Goal: Task Accomplishment & Management: Use online tool/utility

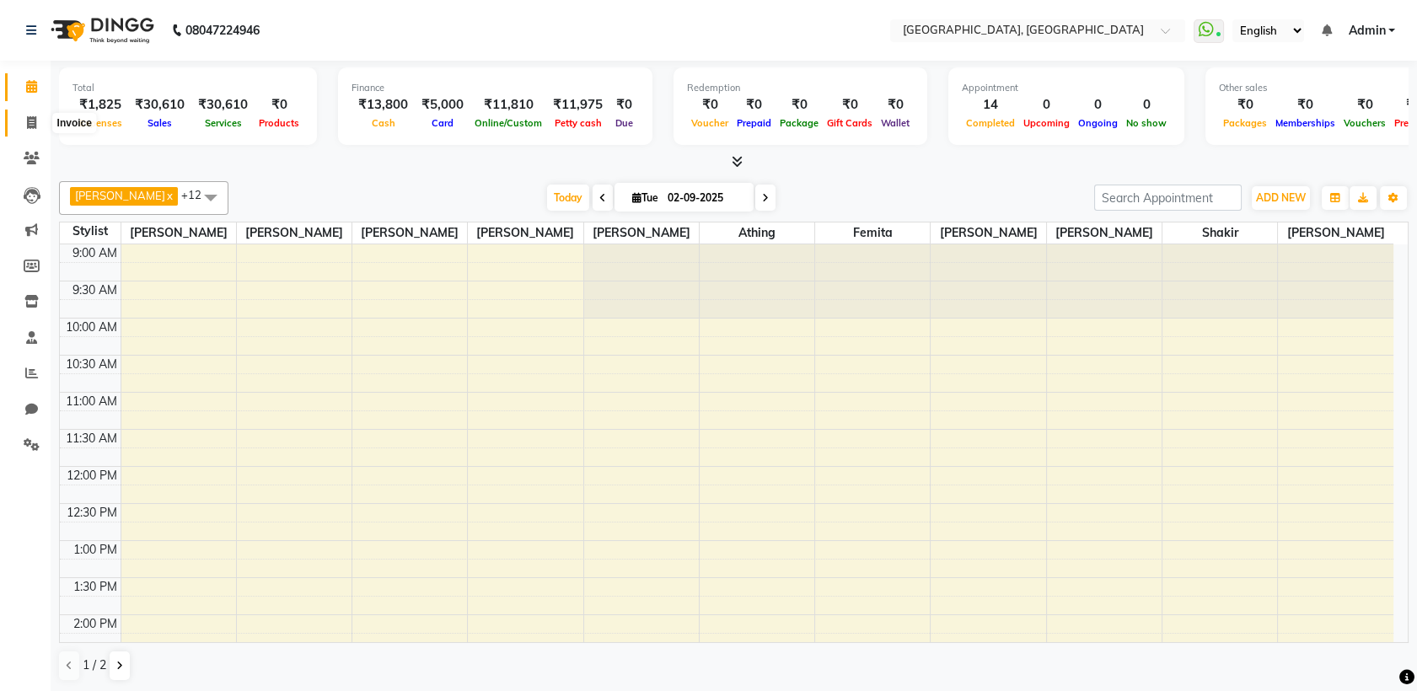
drag, startPoint x: 0, startPoint y: 0, endPoint x: 26, endPoint y: 128, distance: 130.7
click at [27, 128] on icon at bounding box center [31, 122] width 9 height 13
select select "6682"
select select "service"
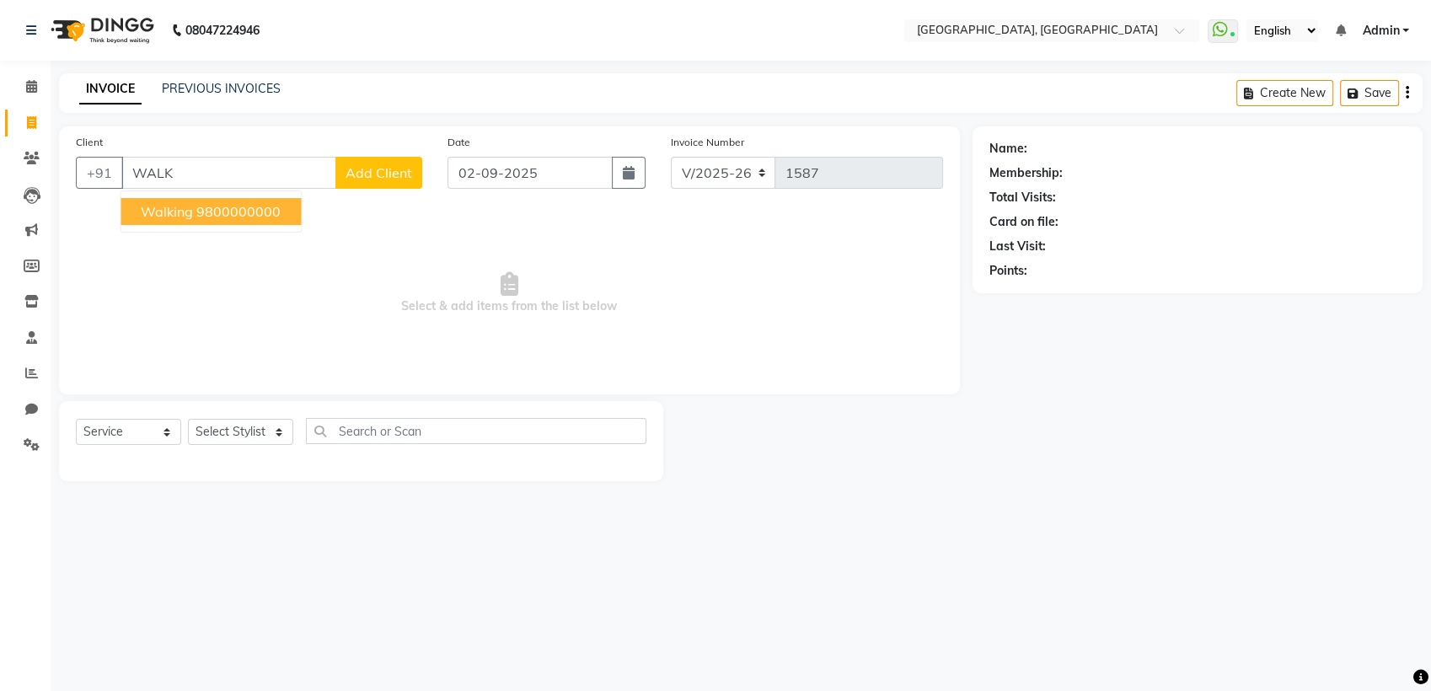
click at [276, 222] on button "walking 9800000000" at bounding box center [211, 211] width 180 height 27
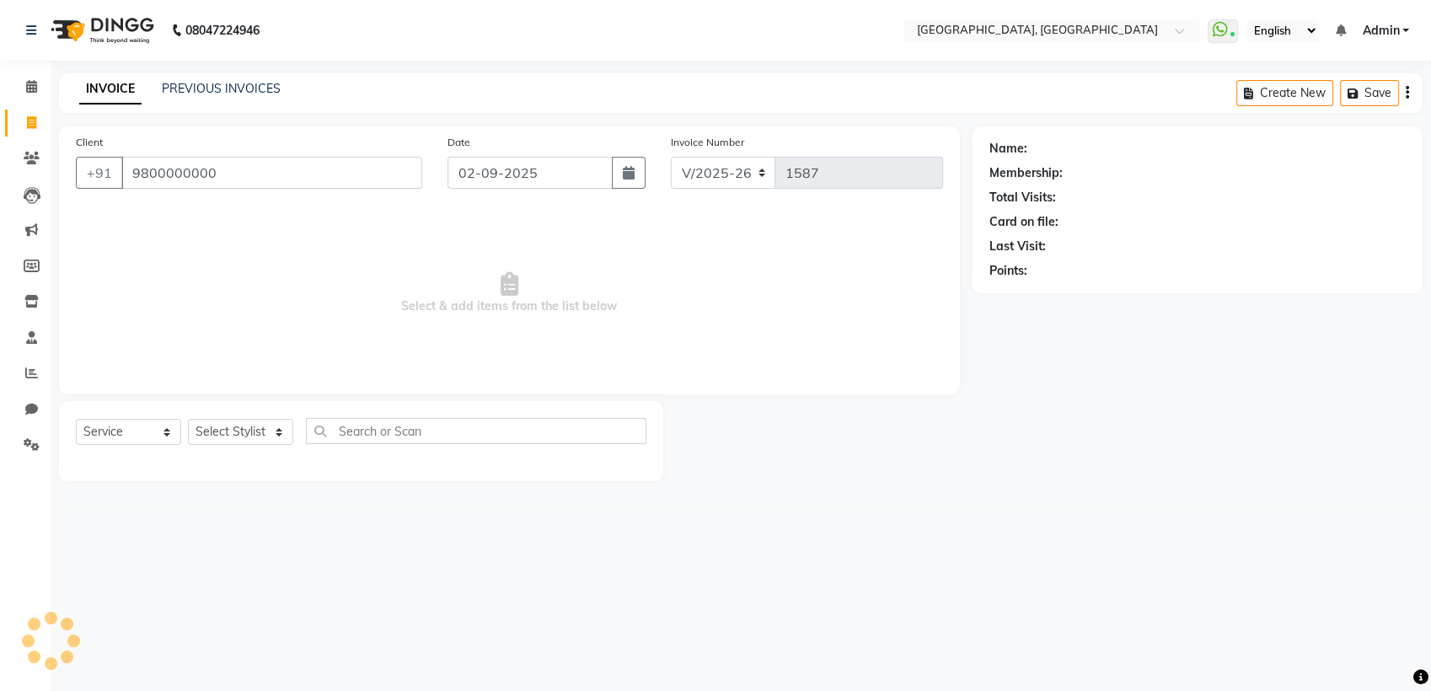
type input "9800000000"
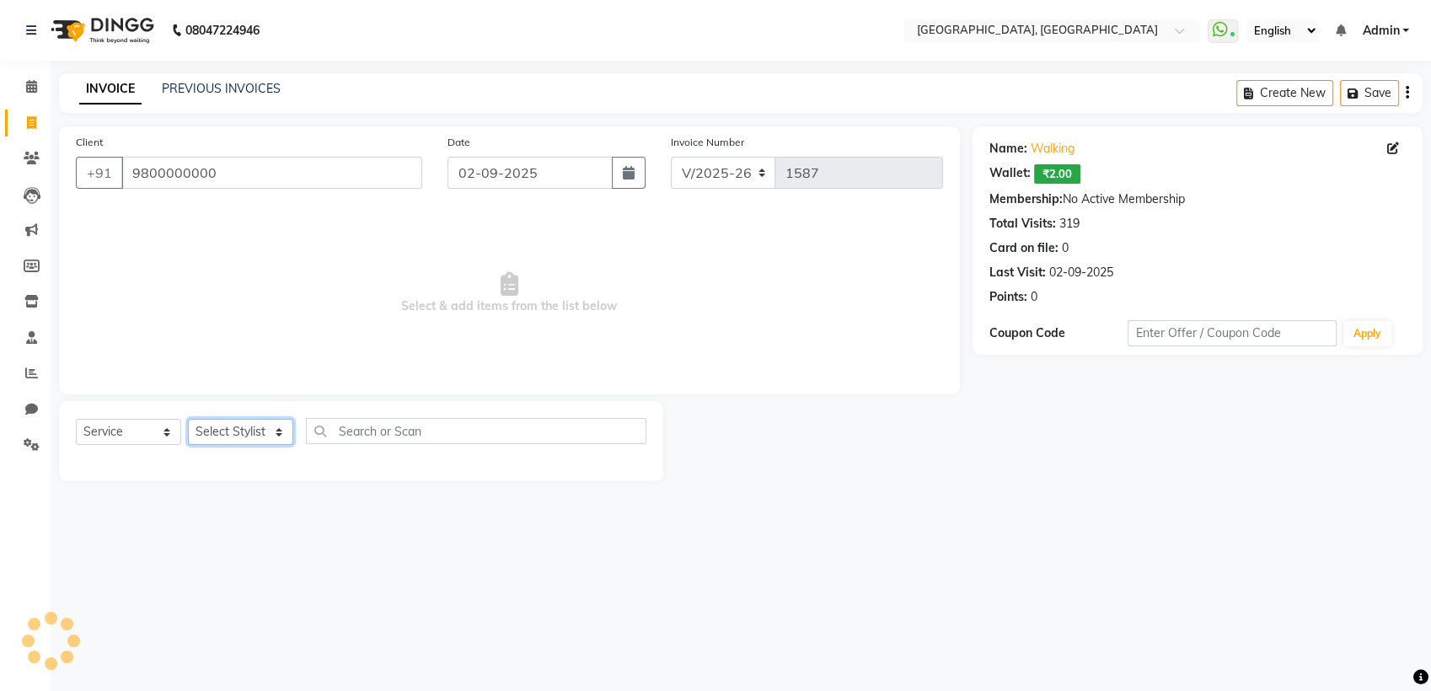
click at [272, 424] on select "Select Stylist Aarti paswan Ankit Arjun Athing Femita [PERSON_NAME] [PERSON_NAM…" at bounding box center [240, 432] width 105 height 26
select select "52158"
click at [188, 419] on select "Select Stylist Aarti paswan Ankit Arjun Athing Femita [PERSON_NAME] [PERSON_NAM…" at bounding box center [240, 432] width 105 height 26
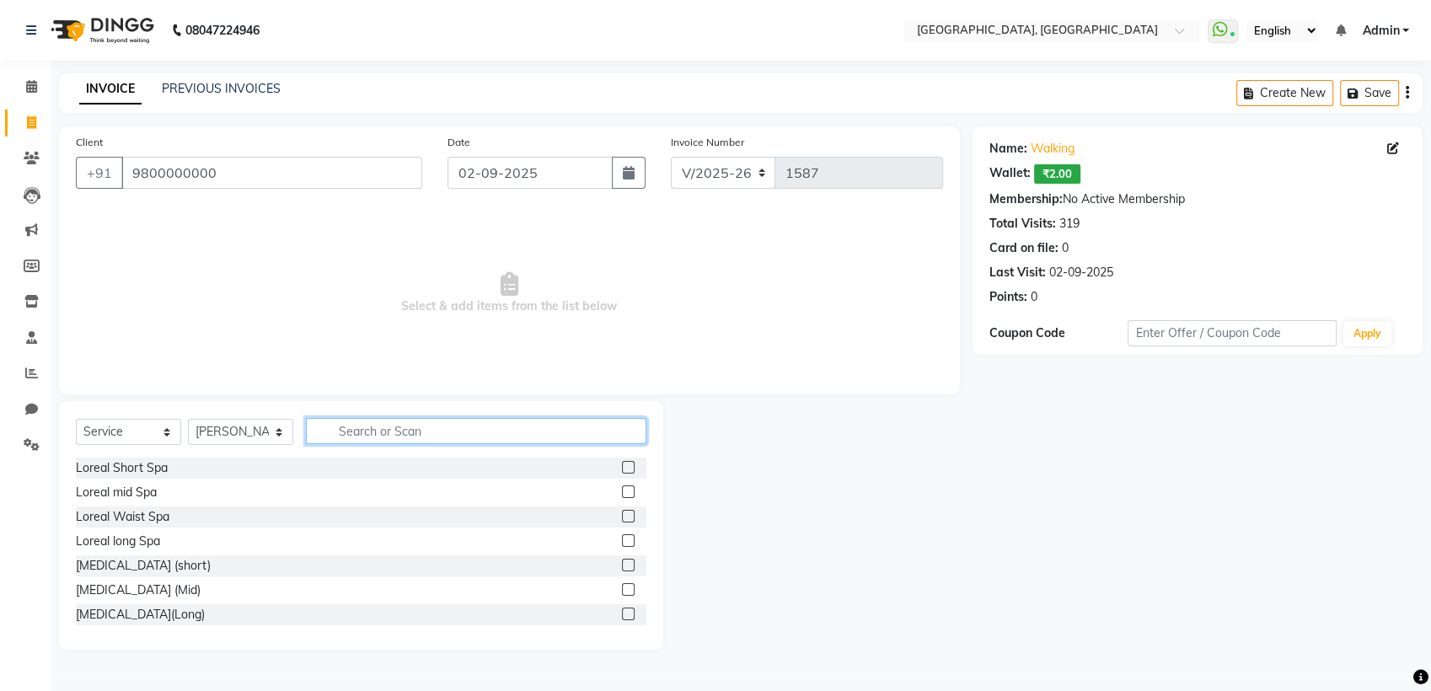
click at [371, 425] on input "text" at bounding box center [476, 431] width 340 height 26
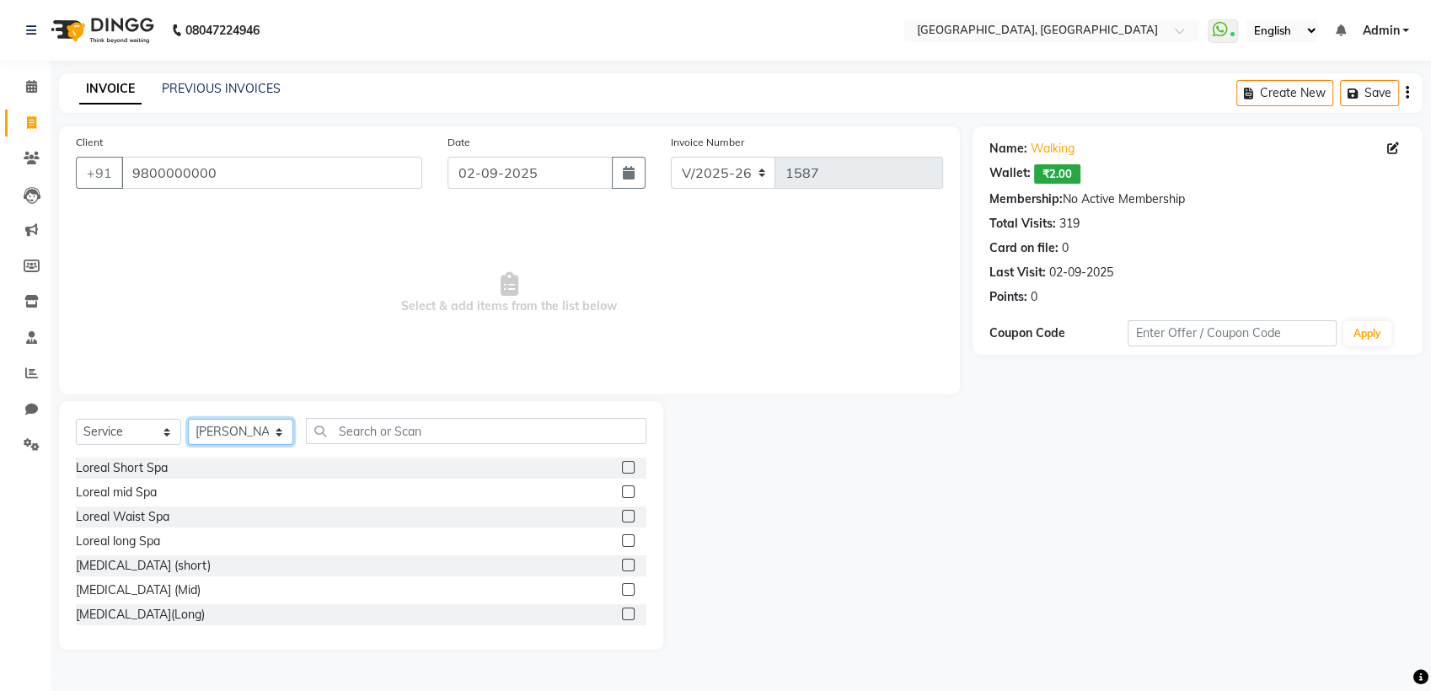
click at [280, 437] on select "Select Stylist Aarti paswan Ankit Arjun Athing Femita [PERSON_NAME] [PERSON_NAM…" at bounding box center [240, 432] width 105 height 26
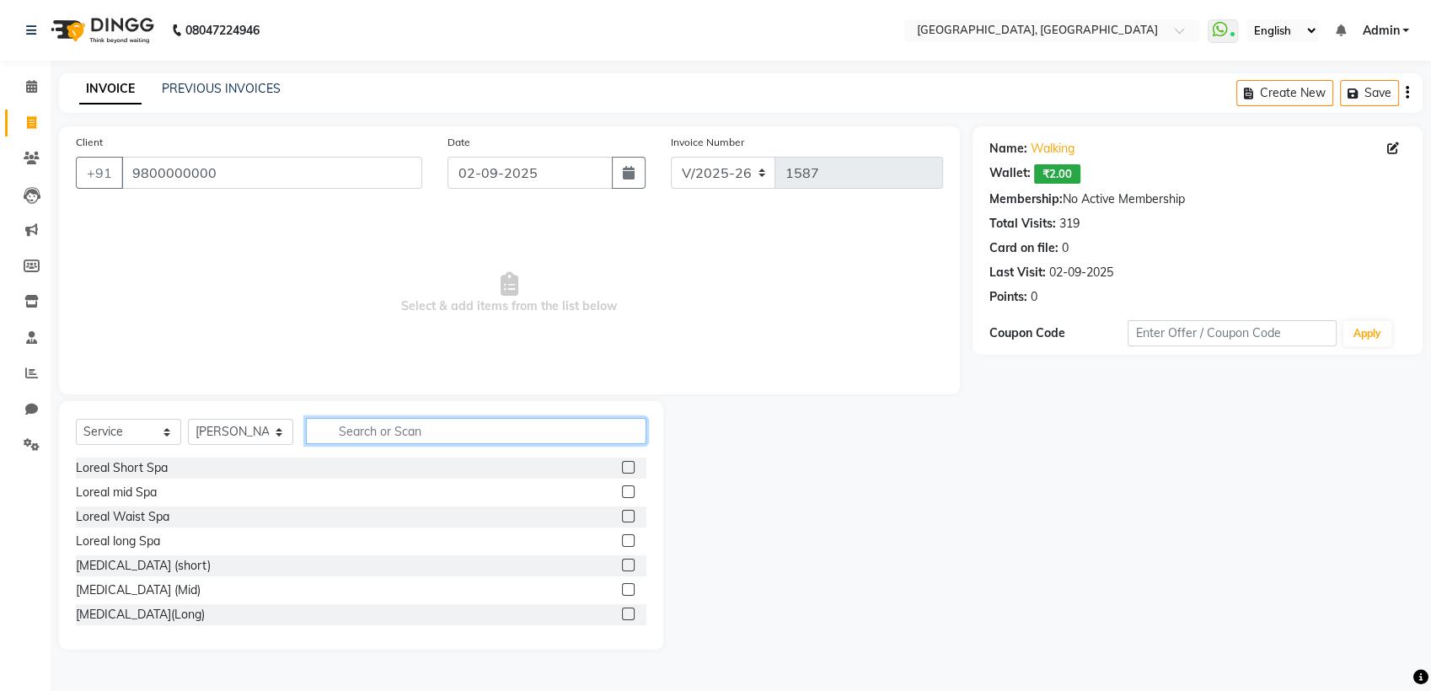
click at [358, 425] on input "text" at bounding box center [476, 431] width 340 height 26
type input "WAS"
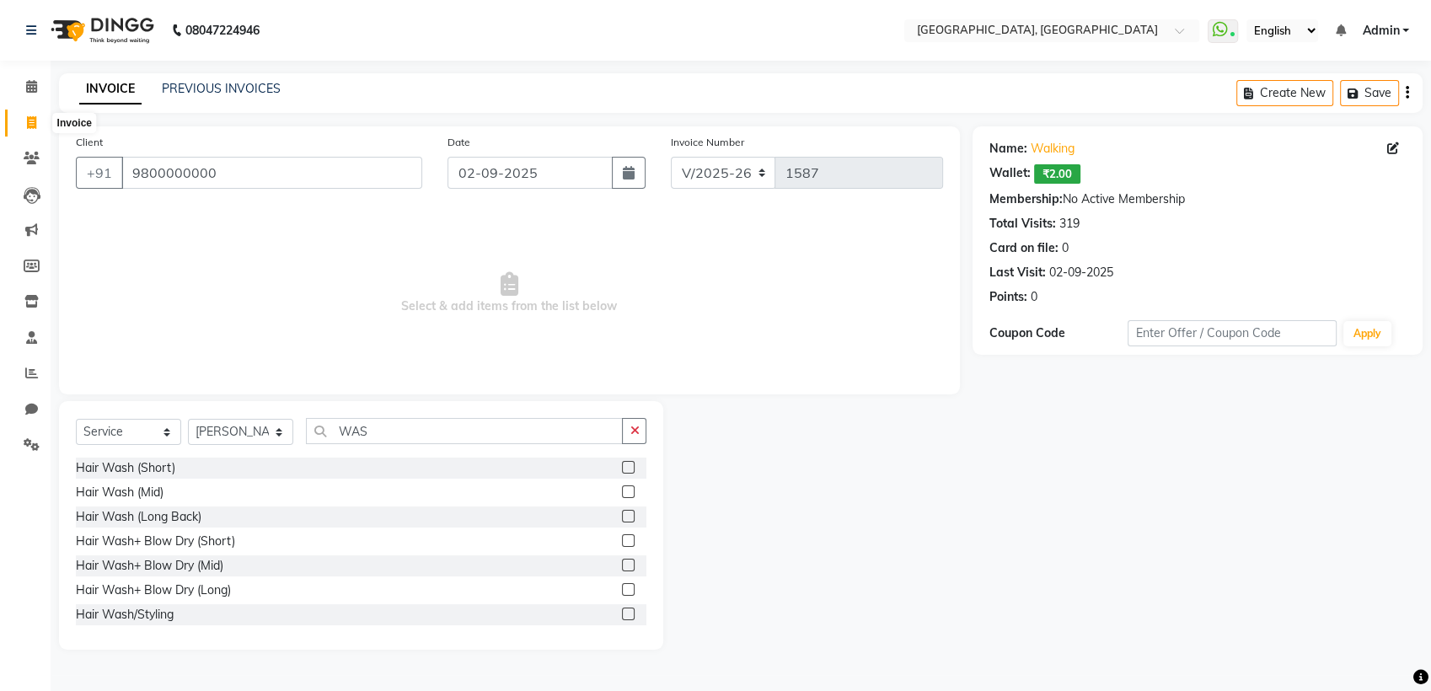
click at [532, 321] on span "Select & add items from the list below" at bounding box center [509, 293] width 867 height 169
click at [622, 488] on label at bounding box center [628, 491] width 13 height 13
click at [622, 488] on input "checkbox" at bounding box center [627, 492] width 11 height 11
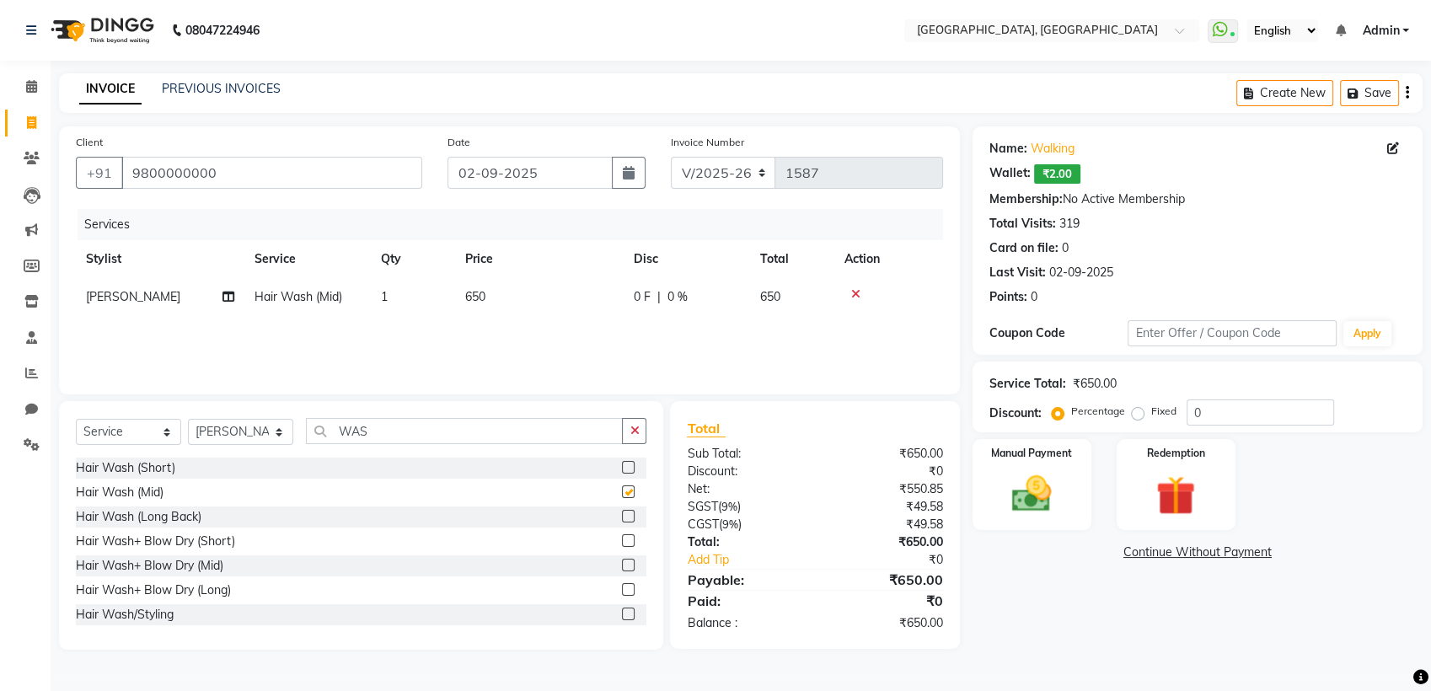
checkbox input "false"
click at [560, 303] on td "650" at bounding box center [539, 297] width 169 height 38
select select "52158"
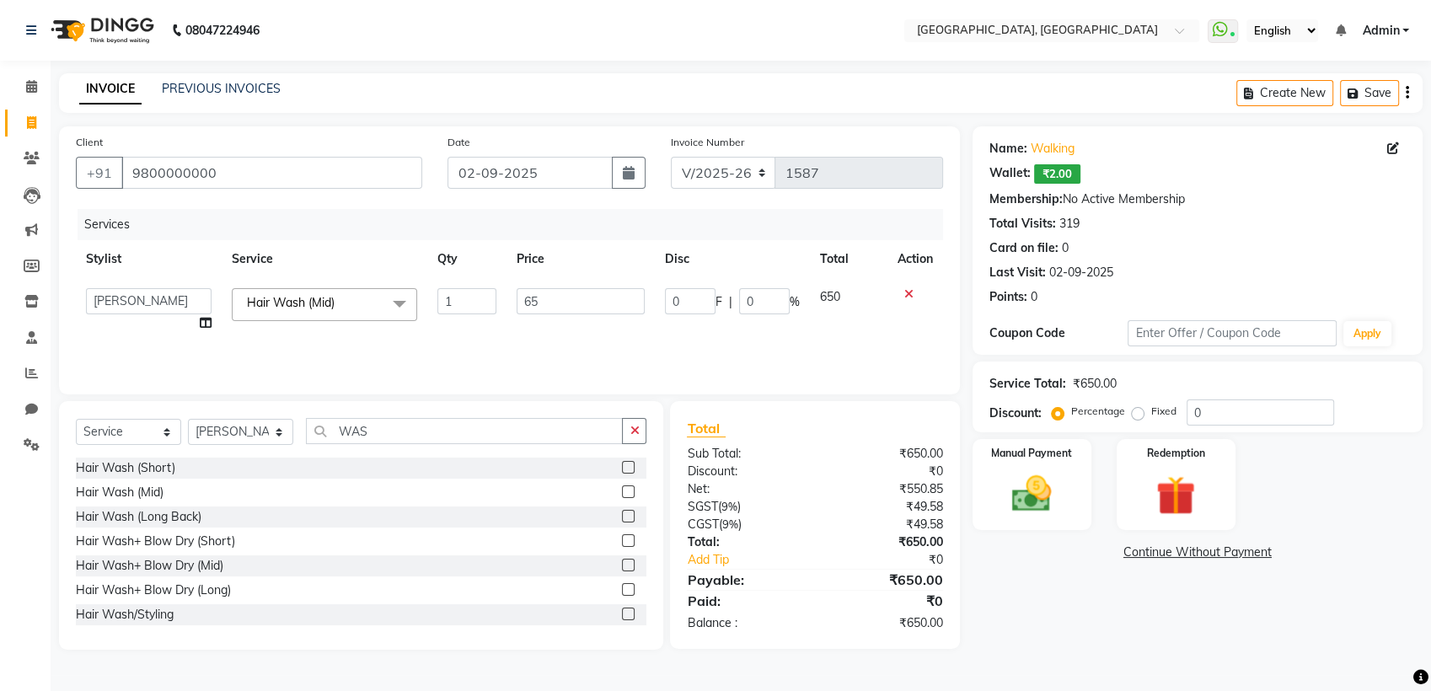
type input "6"
type input "500"
click at [1008, 474] on img at bounding box center [1032, 493] width 67 height 47
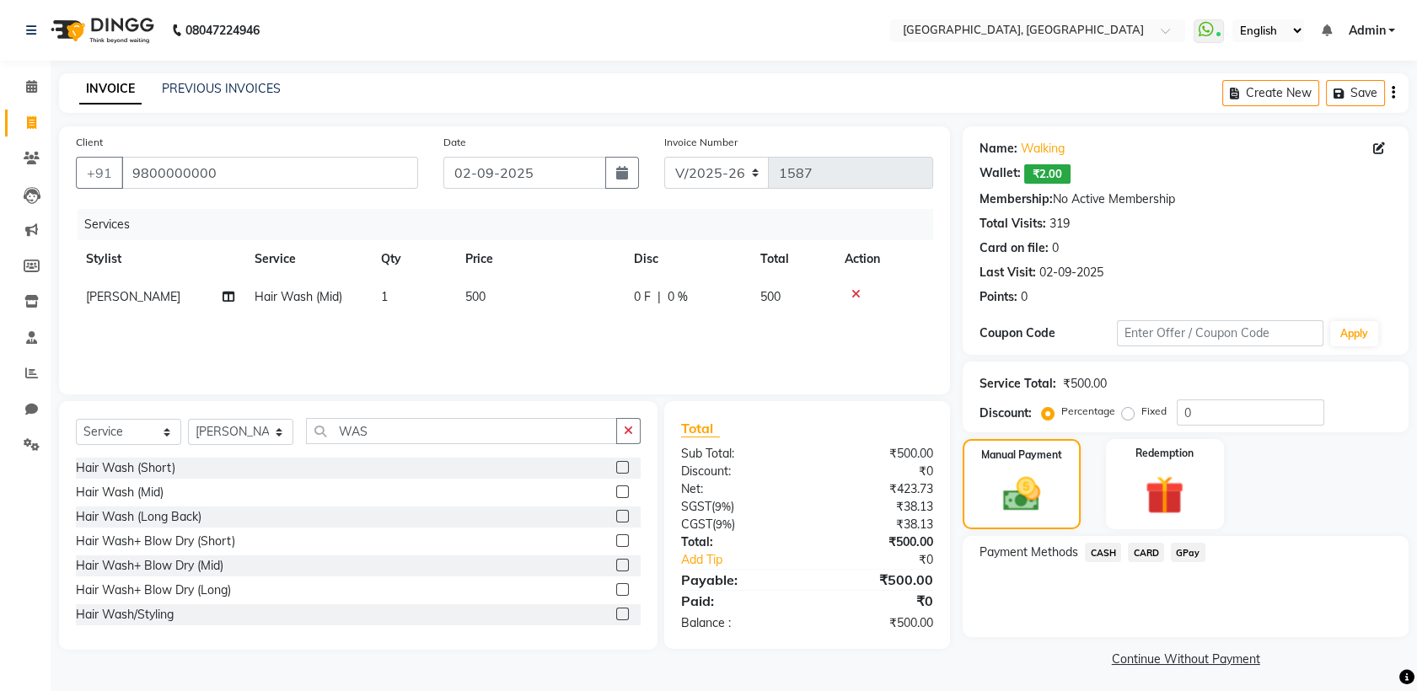
click at [1073, 561] on div "Payment Methods CASH CARD GPay" at bounding box center [1185, 554] width 412 height 23
click at [1098, 553] on span "CASH" at bounding box center [1103, 552] width 36 height 19
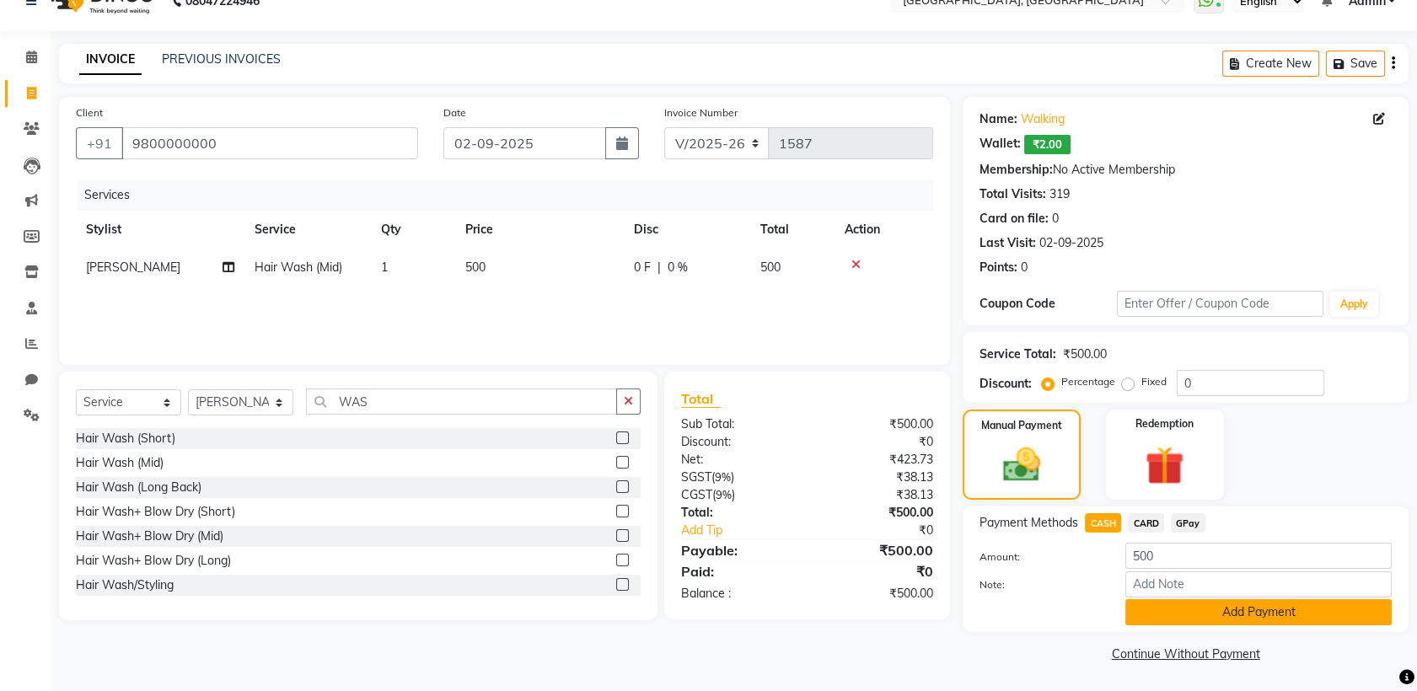
click at [1197, 612] on button "Add Payment" at bounding box center [1258, 612] width 266 height 26
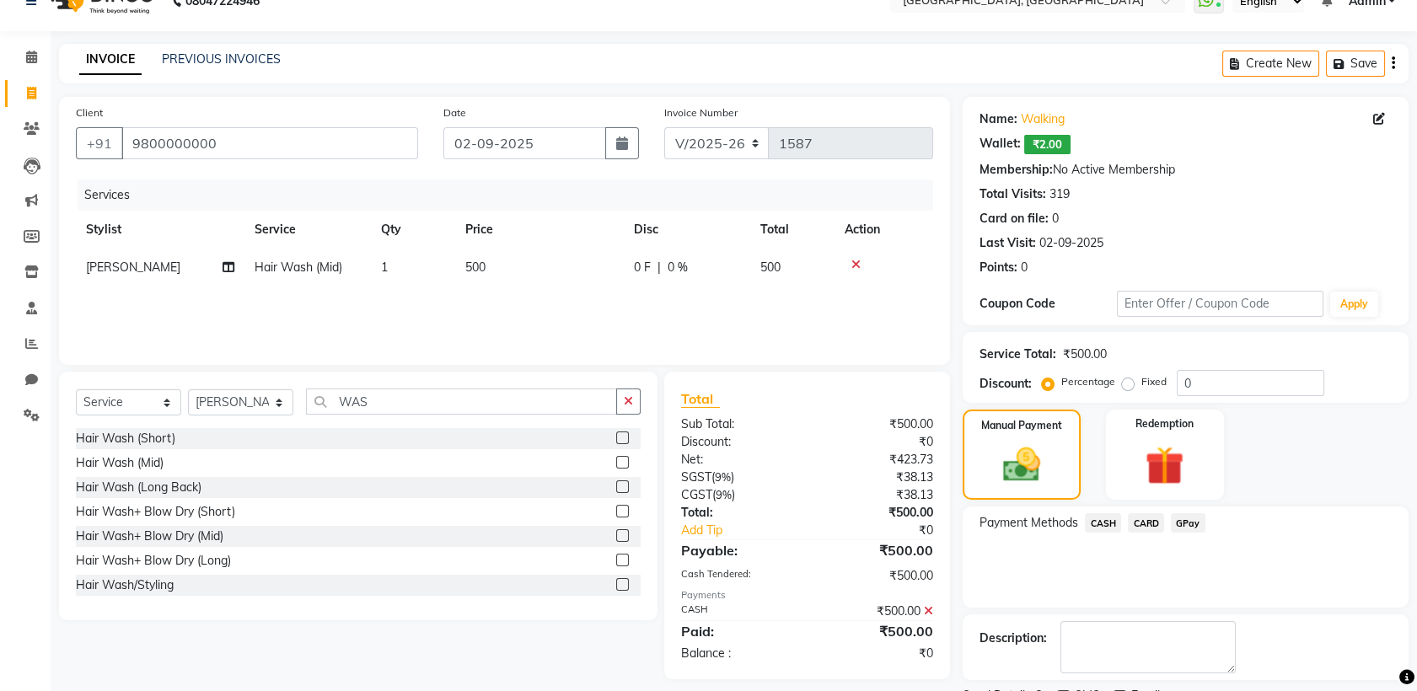
scroll to position [100, 0]
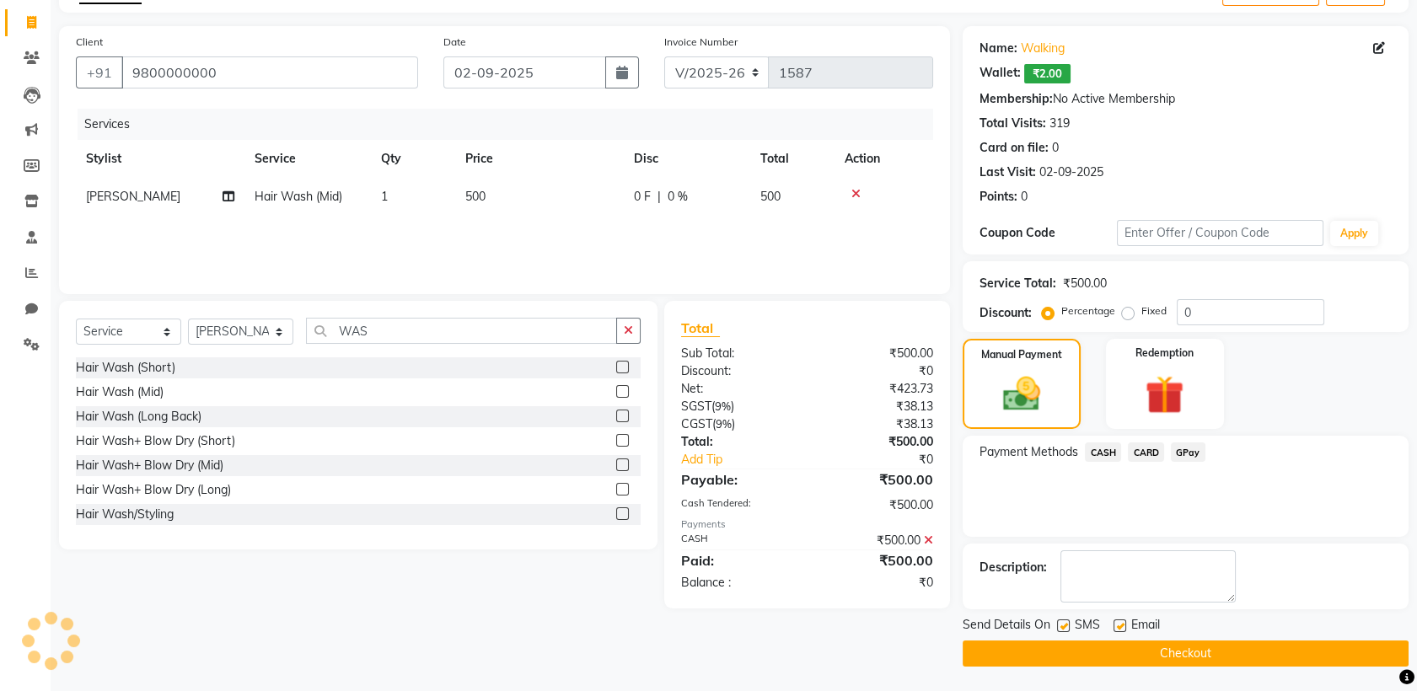
click at [1135, 624] on span "Email" at bounding box center [1145, 626] width 29 height 21
click at [1143, 664] on button "Checkout" at bounding box center [1185, 653] width 446 height 26
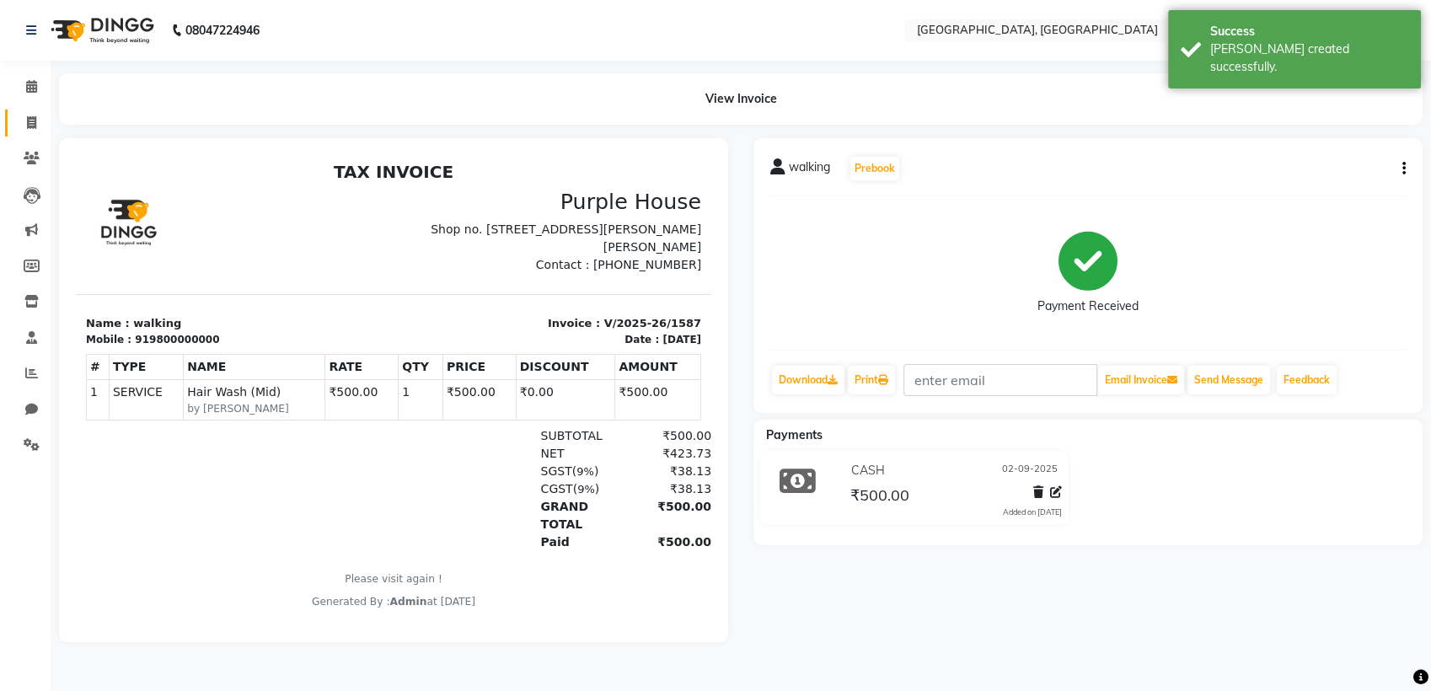
click at [21, 121] on span at bounding box center [31, 123] width 29 height 19
select select "6682"
select select "service"
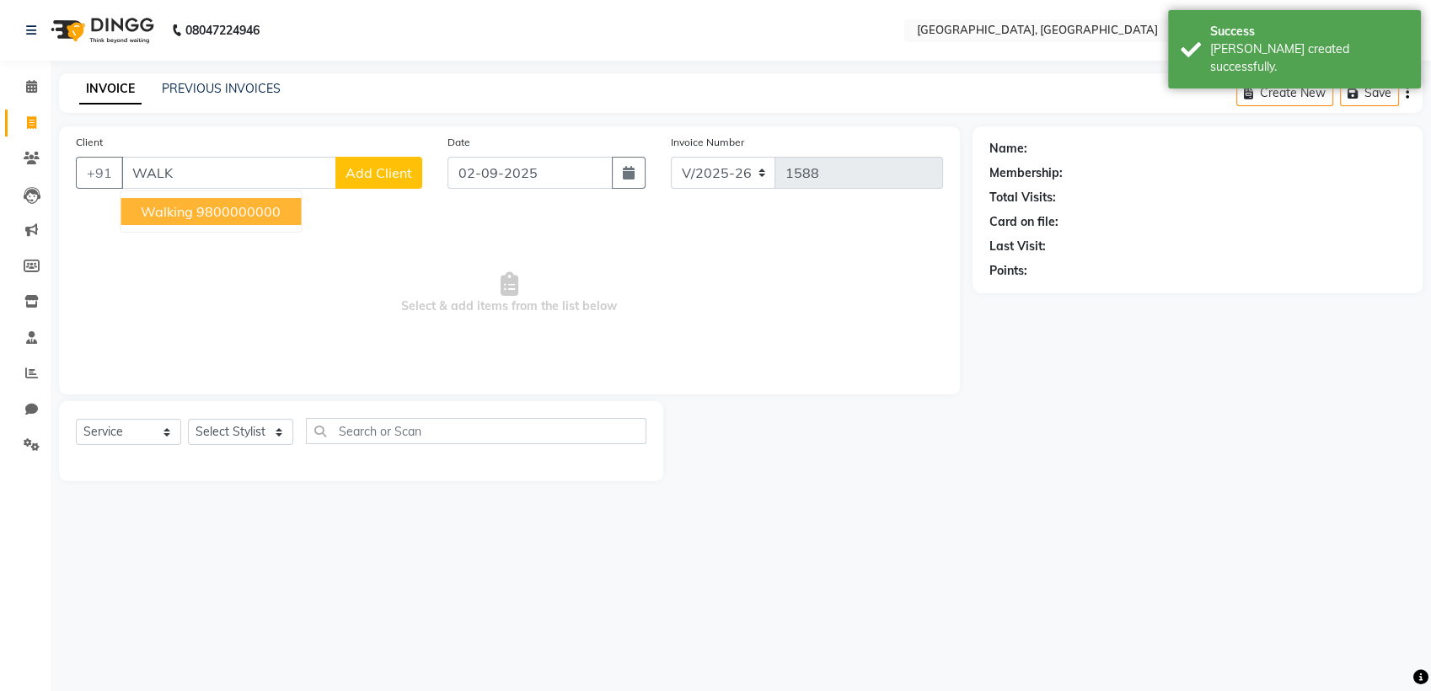
click at [260, 207] on ngb-highlight "9800000000" at bounding box center [238, 211] width 84 height 17
type input "9800000000"
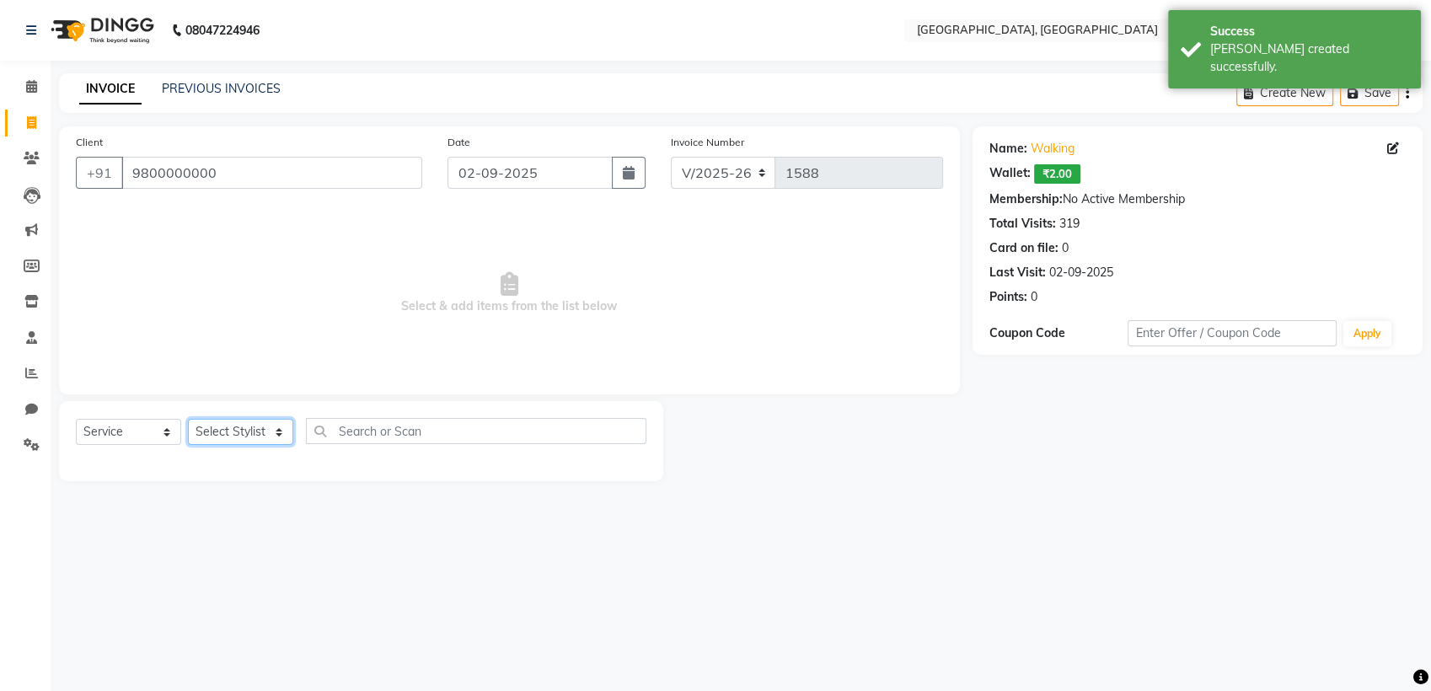
click at [270, 438] on select "Select Stylist Aarti paswan Ankit Arjun Athing Femita [PERSON_NAME] [PERSON_NAM…" at bounding box center [240, 432] width 105 height 26
select select "52149"
click at [188, 419] on select "Select Stylist Aarti paswan Ankit Arjun Athing Femita [PERSON_NAME] [PERSON_NAM…" at bounding box center [240, 432] width 105 height 26
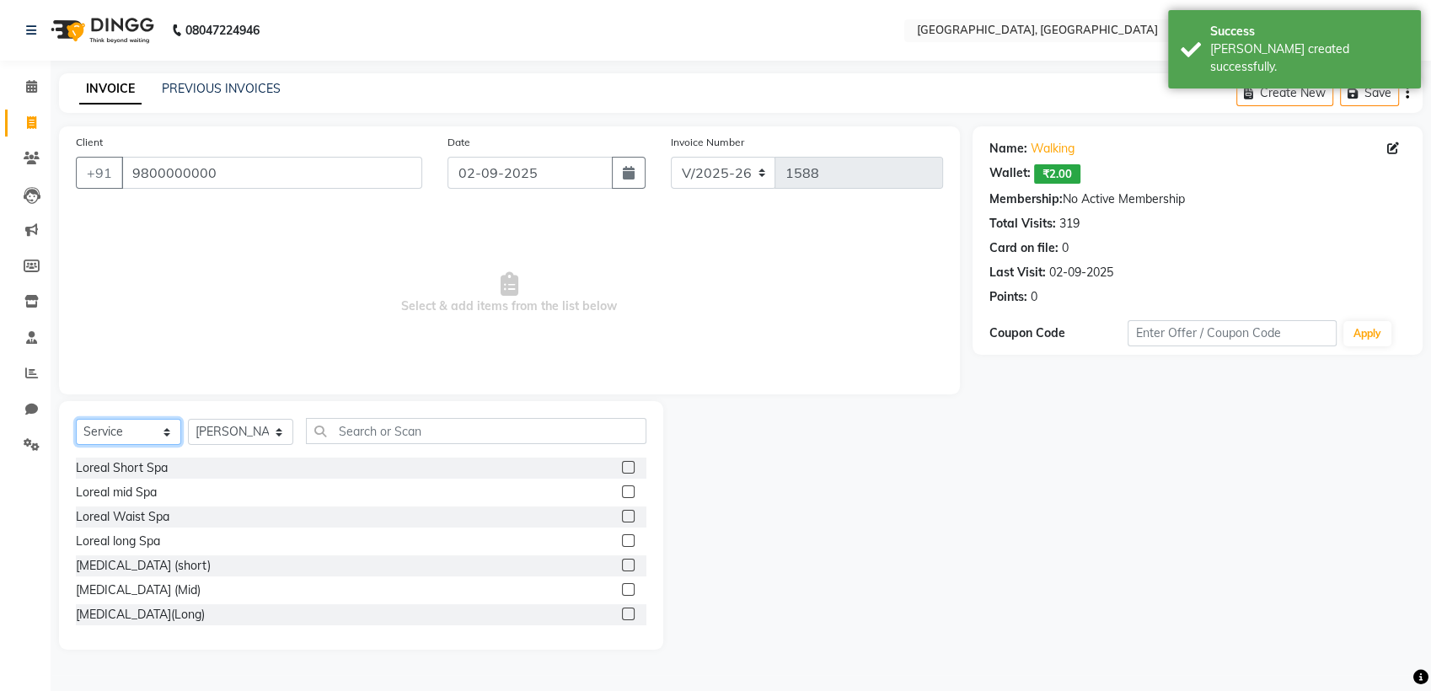
click at [145, 431] on select "Select Service Product Membership Package Voucher Prepaid Gift Card" at bounding box center [128, 432] width 105 height 26
select select "product"
click at [76, 419] on select "Select Service Product Membership Package Voucher Prepaid Gift Card" at bounding box center [128, 432] width 105 height 26
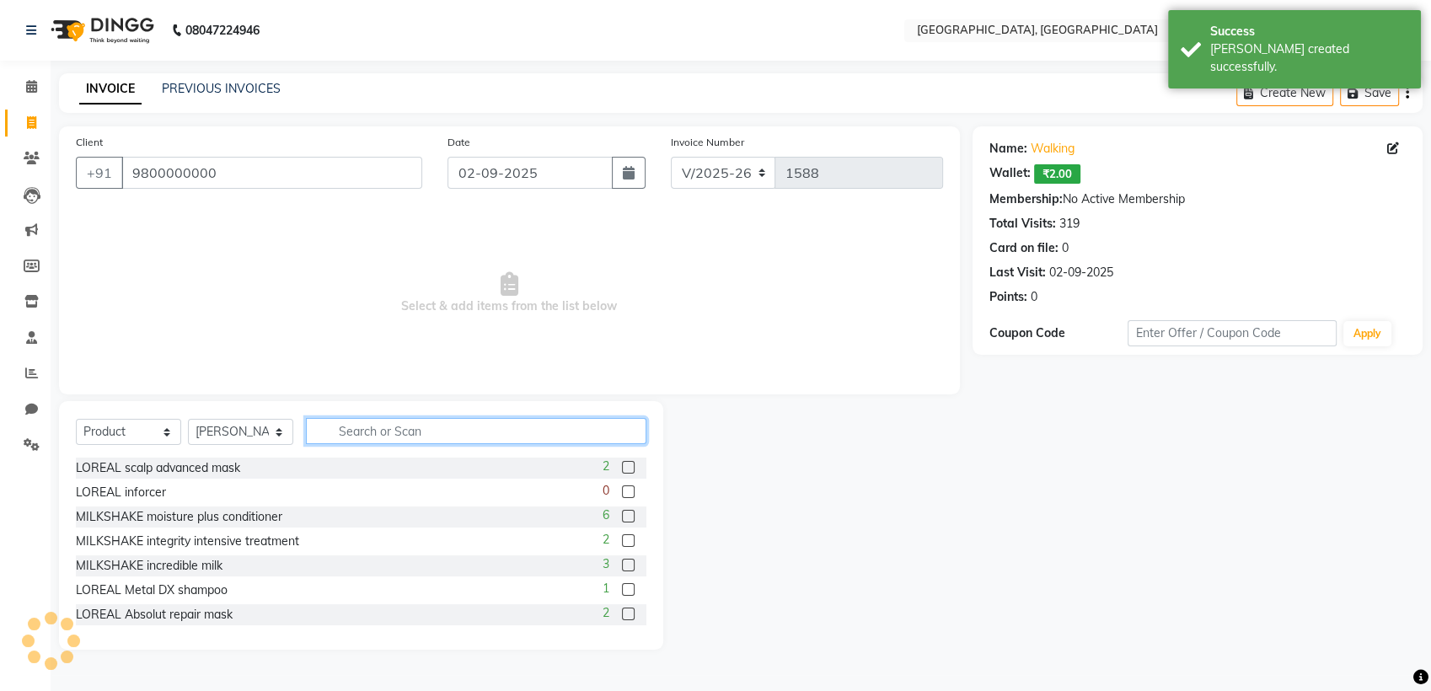
click at [387, 429] on input "text" at bounding box center [476, 431] width 340 height 26
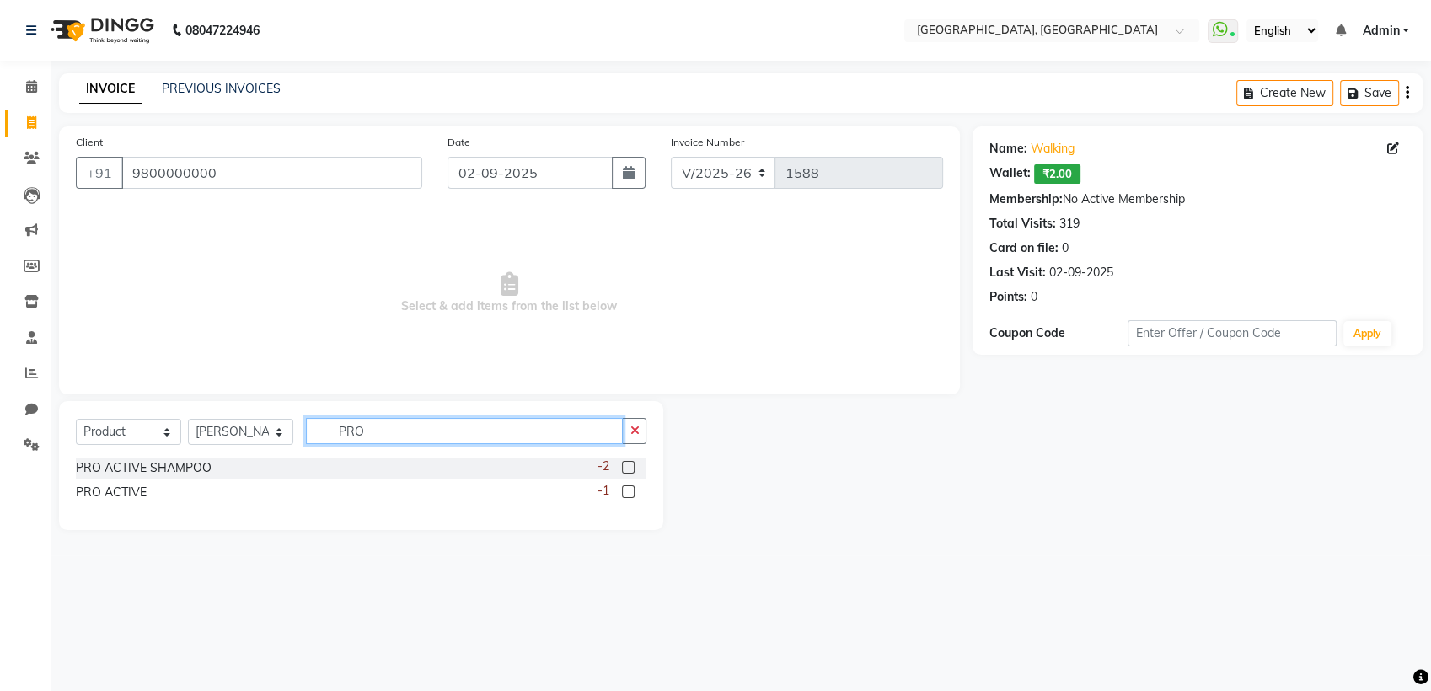
type input "PRO"
click at [623, 466] on label at bounding box center [628, 467] width 13 height 13
click at [623, 466] on input "checkbox" at bounding box center [627, 468] width 11 height 11
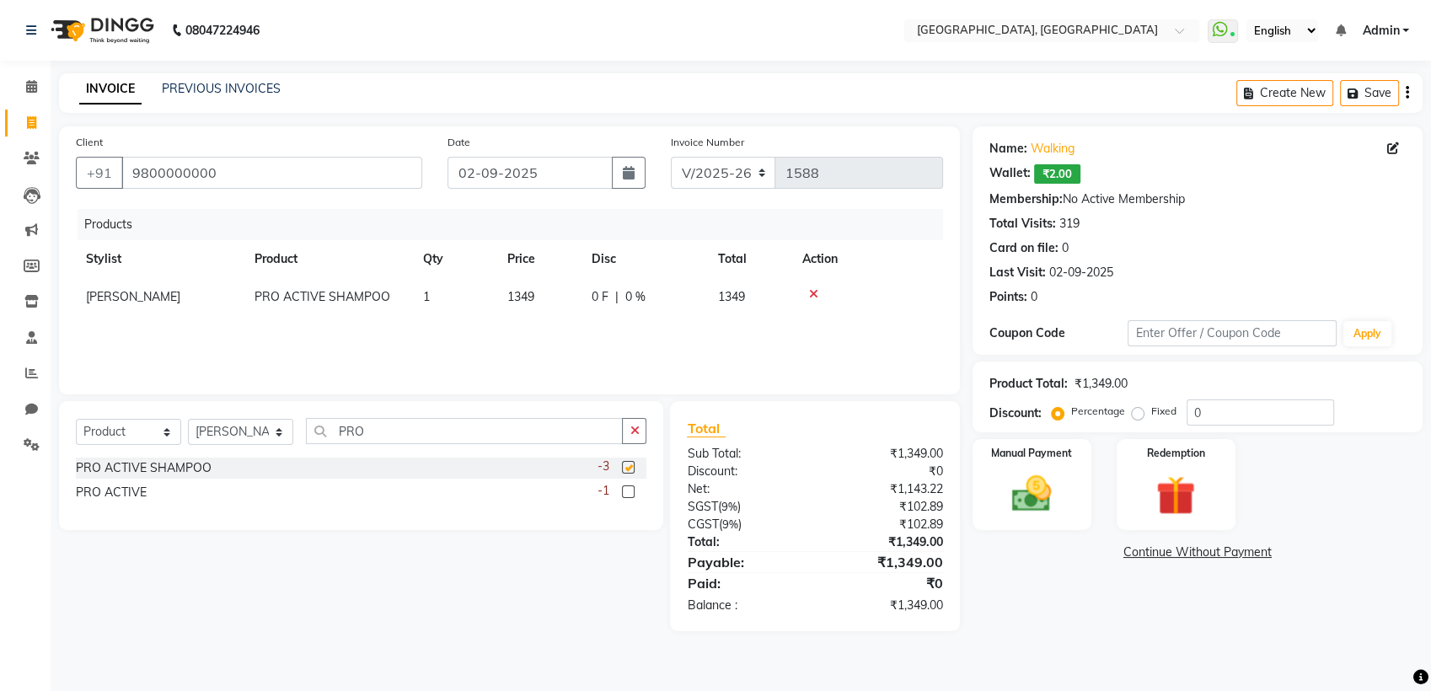
checkbox input "false"
click at [629, 491] on label at bounding box center [628, 491] width 13 height 13
click at [629, 491] on input "checkbox" at bounding box center [627, 492] width 11 height 11
checkbox input "false"
click at [1042, 469] on div "Manual Payment" at bounding box center [1032, 484] width 124 height 94
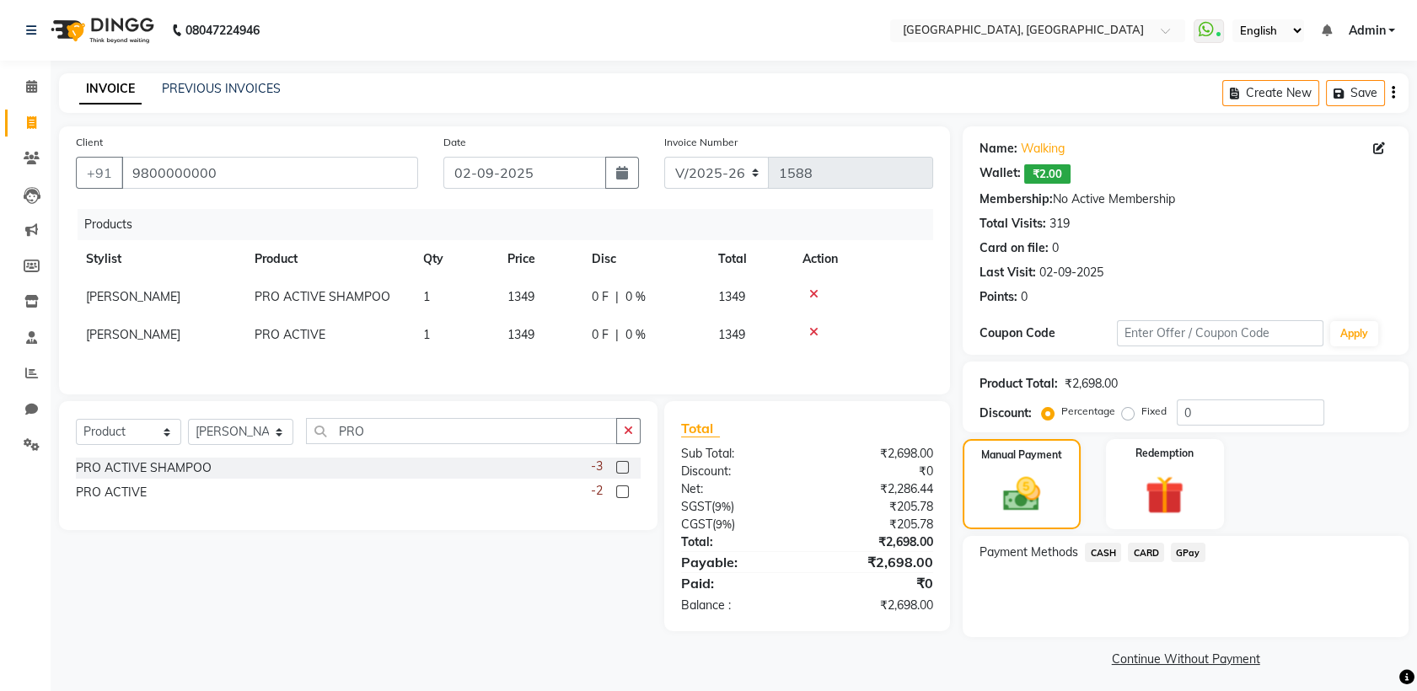
click at [571, 305] on td "1349" at bounding box center [539, 297] width 84 height 38
click at [584, 307] on td "0 F | 0 %" at bounding box center [644, 297] width 126 height 38
select select "52149"
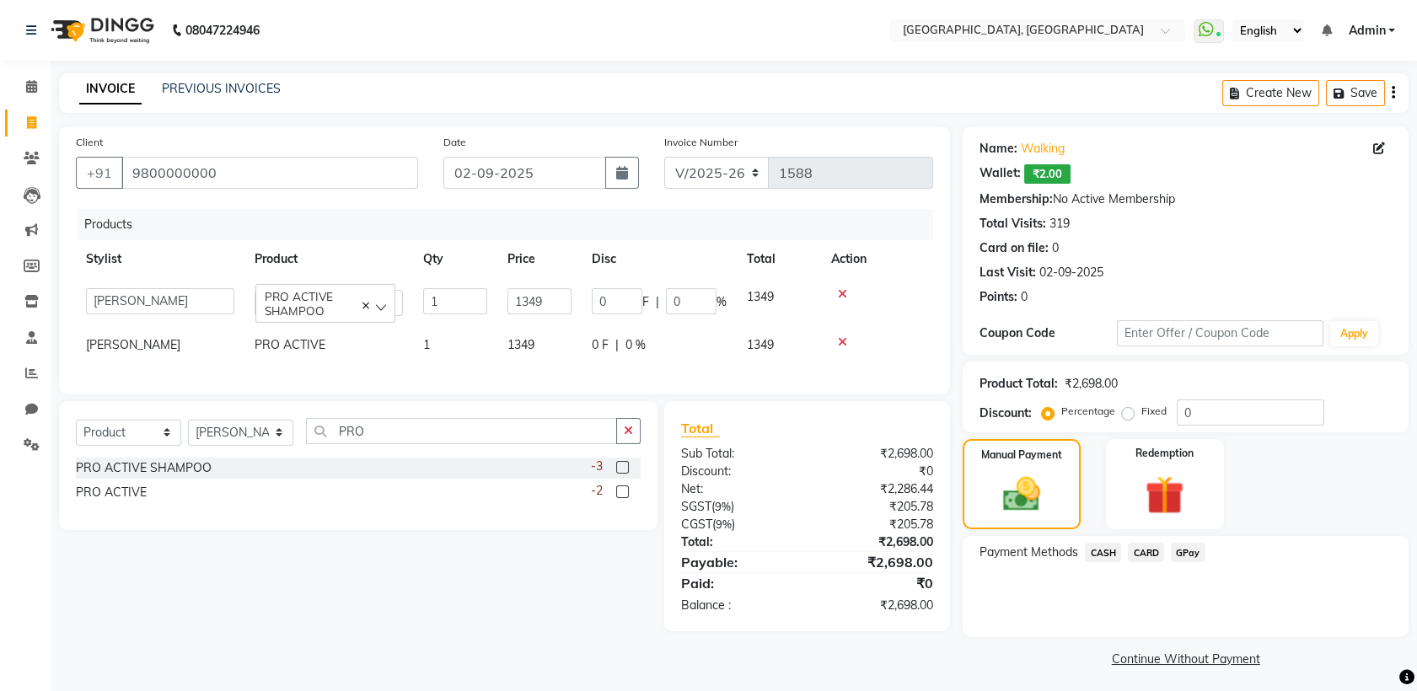
click at [1107, 560] on span "CASH" at bounding box center [1103, 552] width 36 height 19
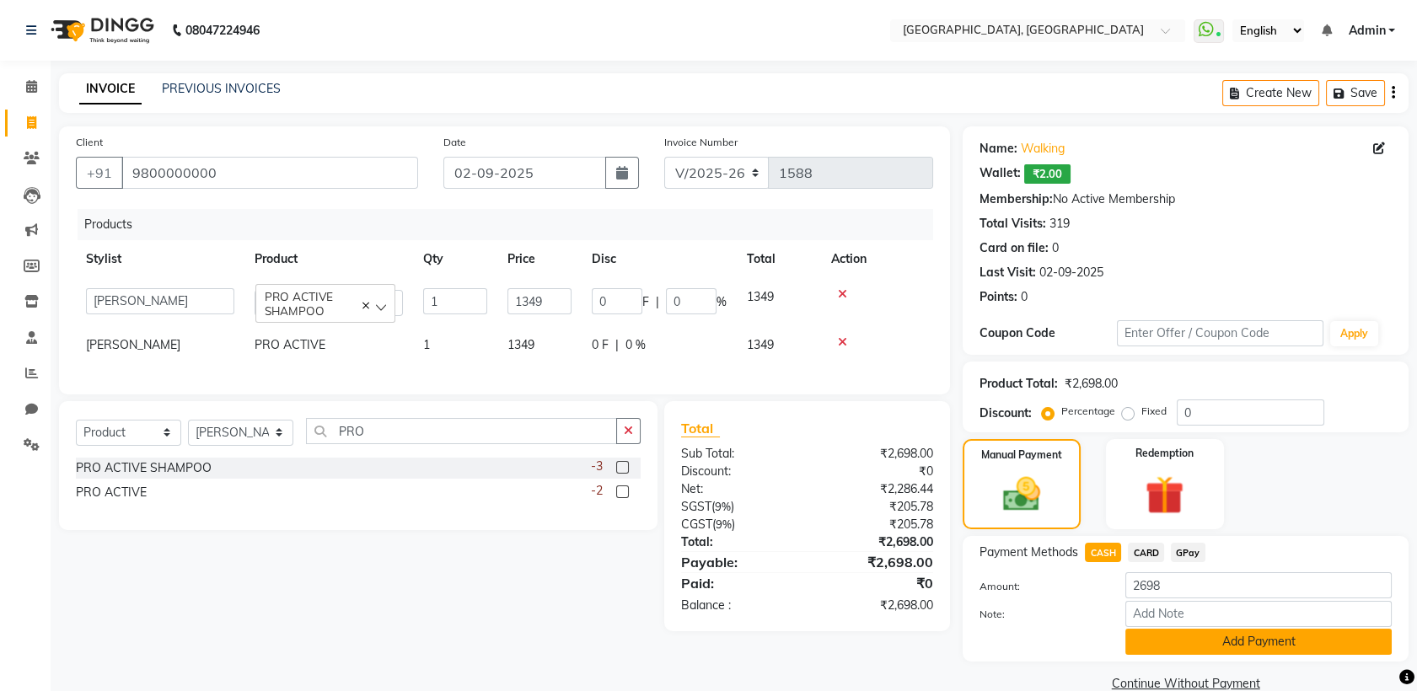
click at [1153, 640] on button "Add Payment" at bounding box center [1258, 642] width 266 height 26
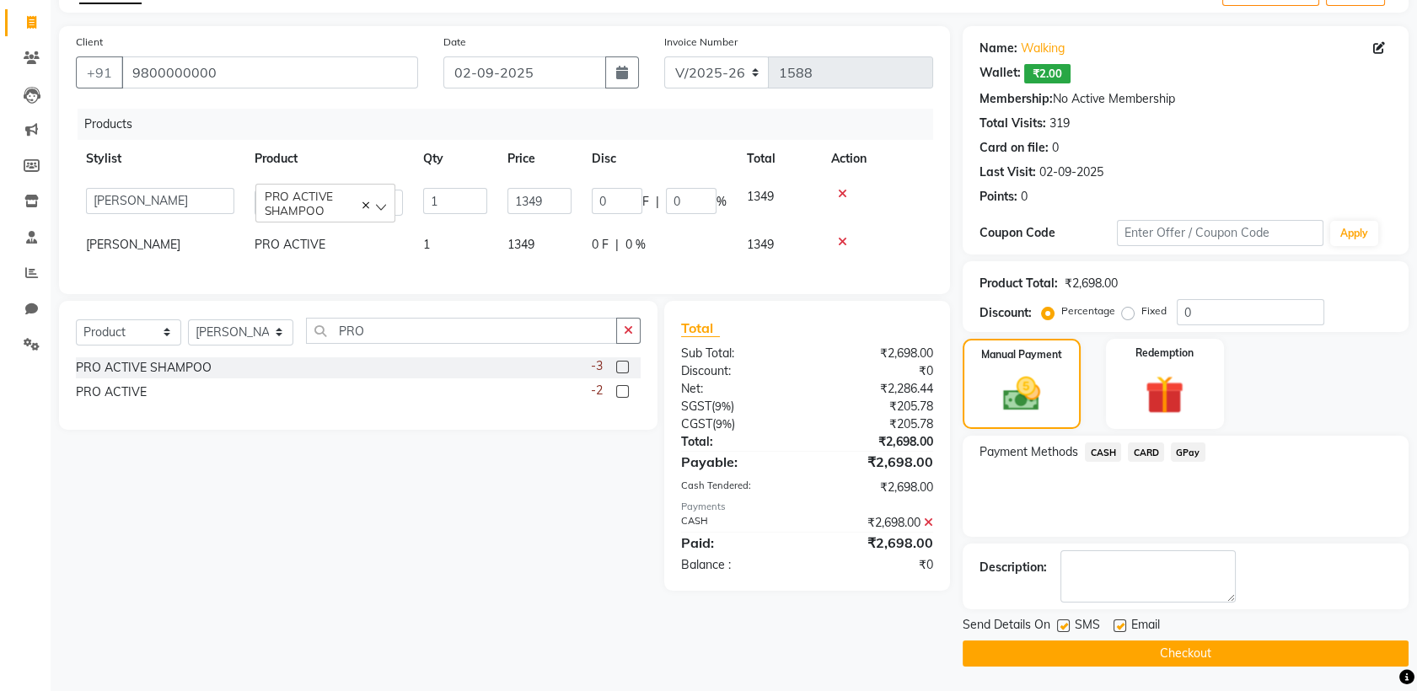
click at [1108, 682] on main "INVOICE PREVIOUS INVOICES Create New Save Client [PHONE_NUMBER] Date [DATE] Inv…" at bounding box center [734, 332] width 1366 height 719
click at [1099, 655] on button "Checkout" at bounding box center [1185, 653] width 446 height 26
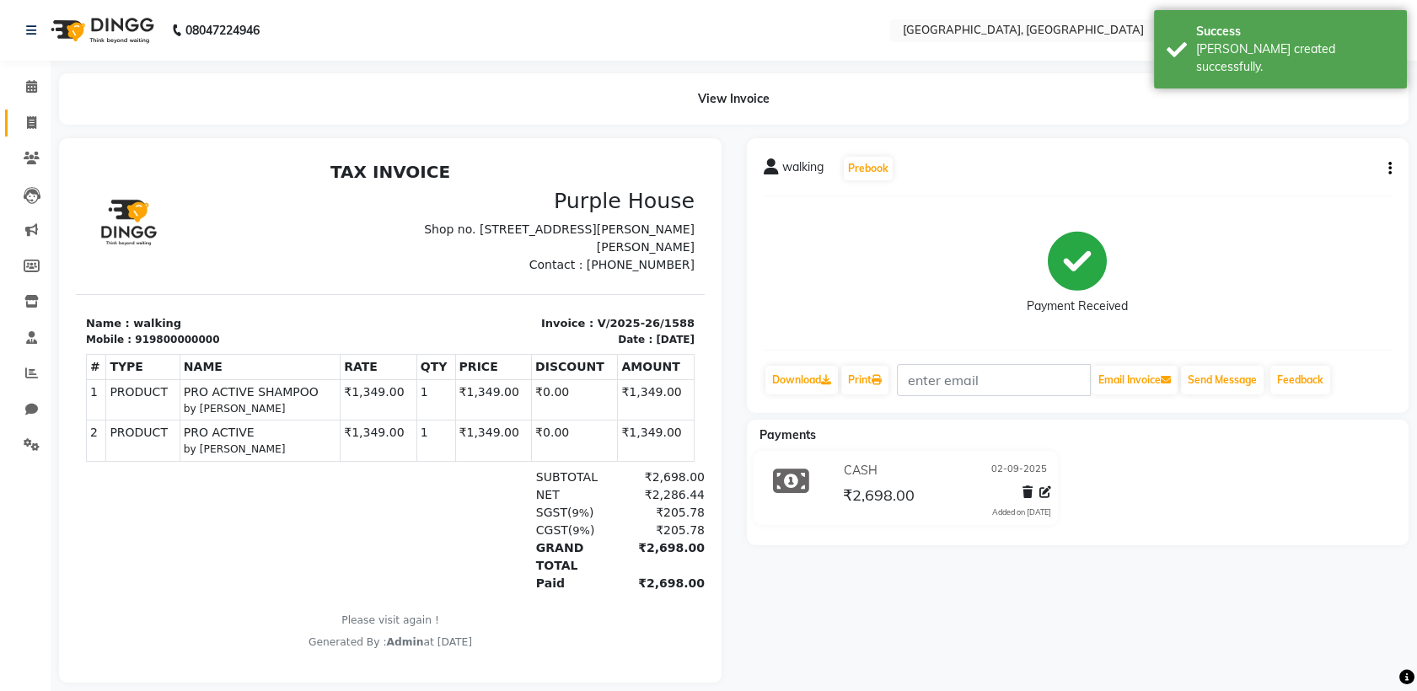
click at [19, 128] on span at bounding box center [31, 123] width 29 height 19
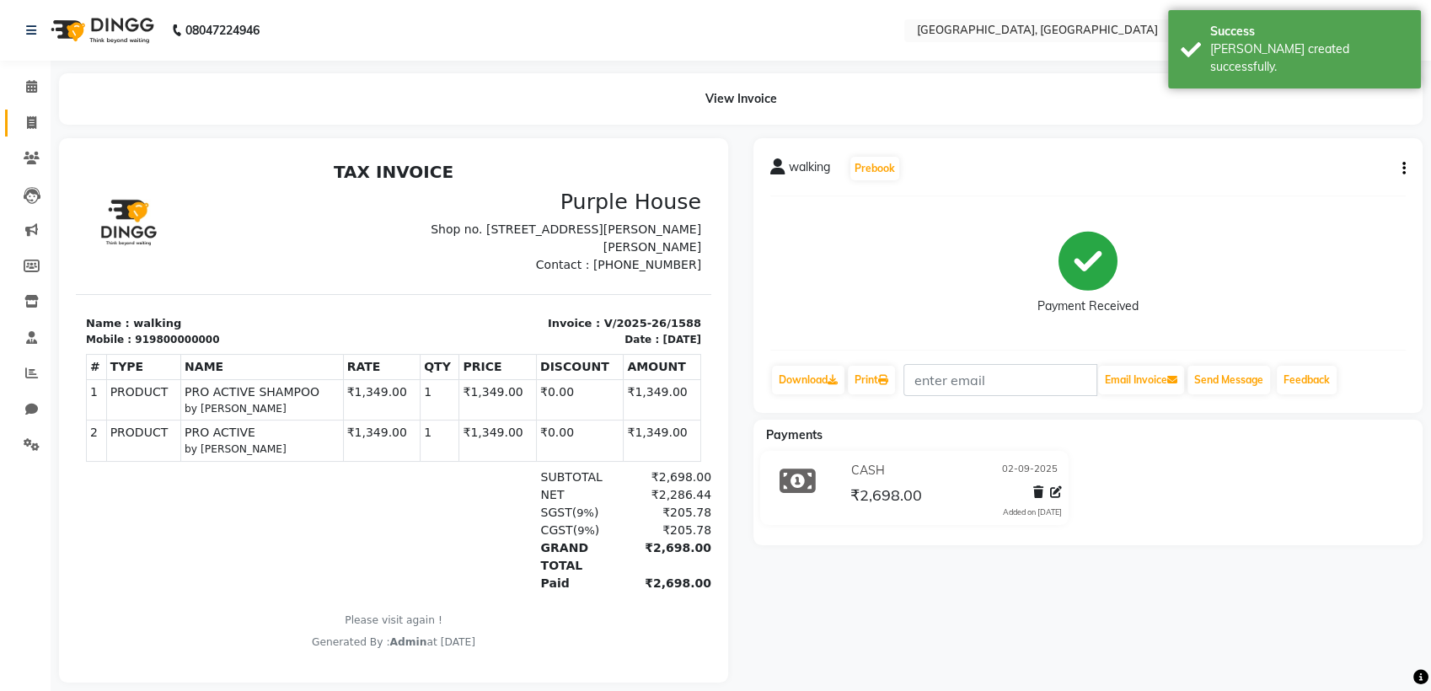
select select "6682"
select select "service"
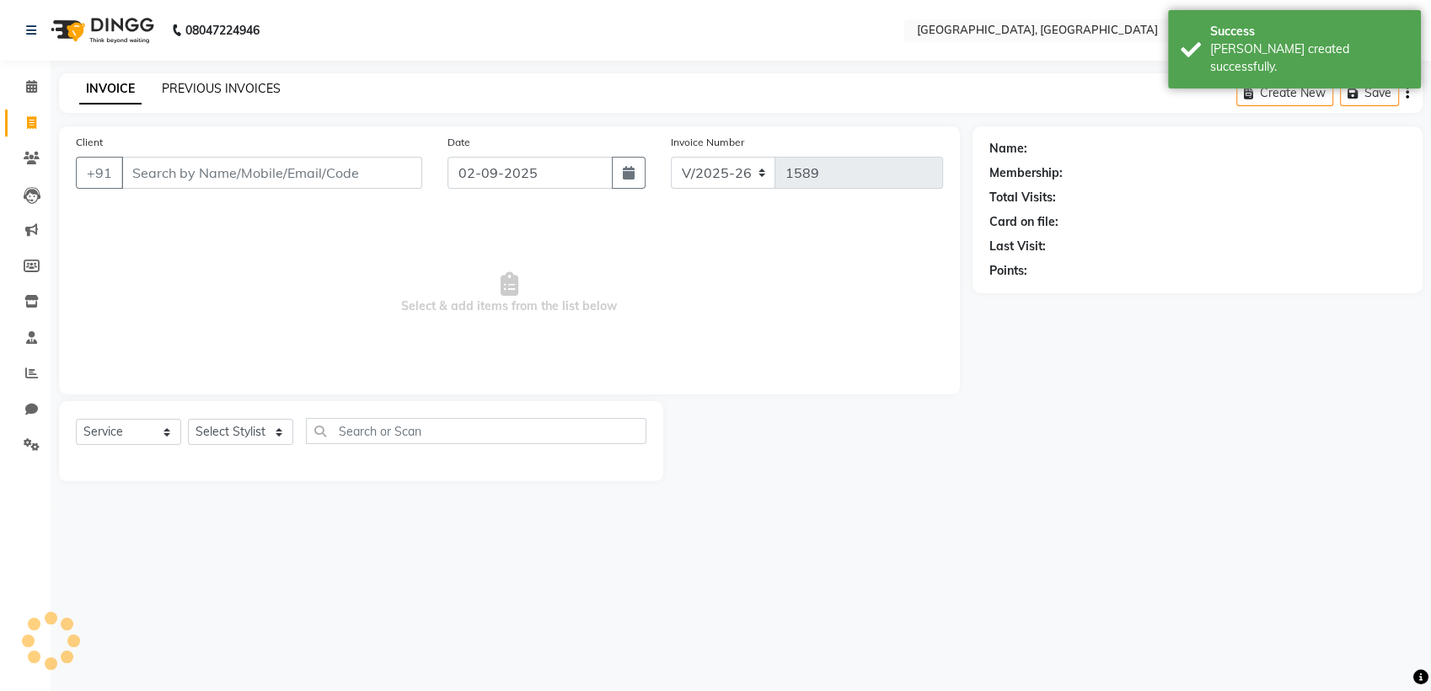
click at [190, 91] on link "PREVIOUS INVOICES" at bounding box center [221, 88] width 119 height 15
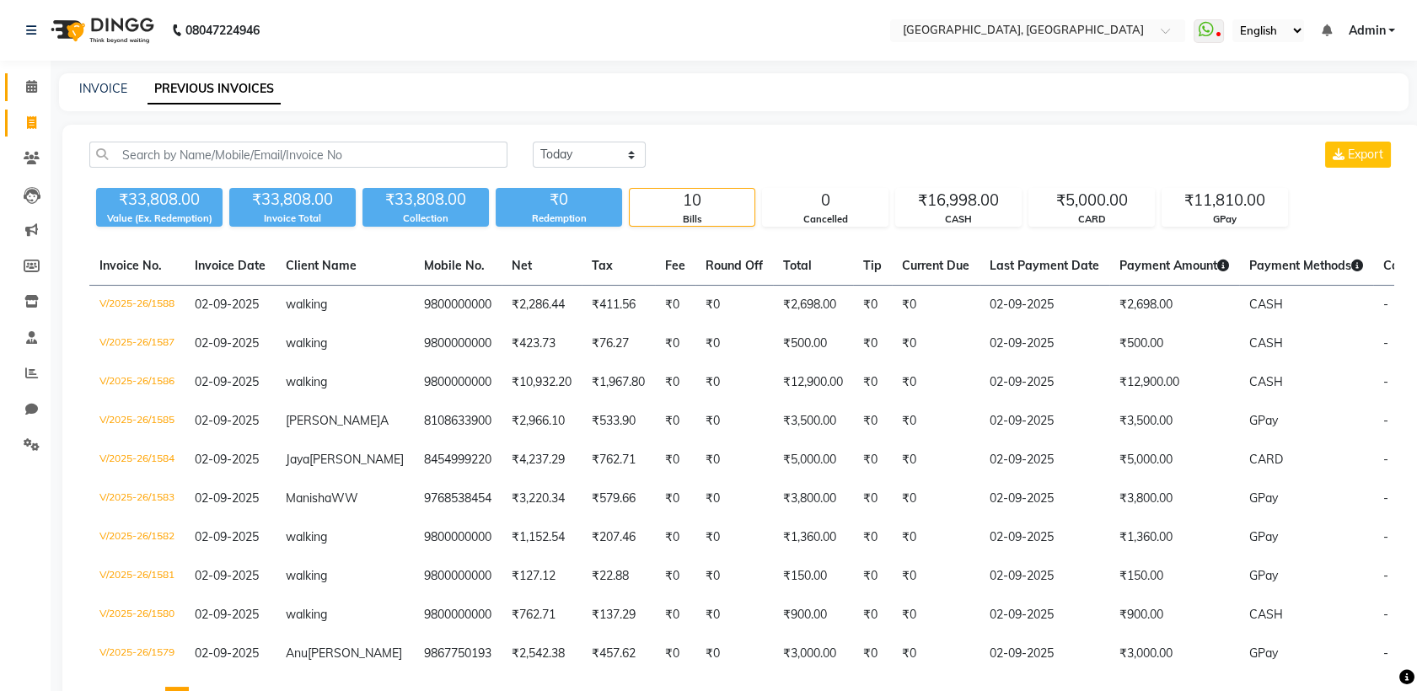
click at [40, 76] on link "Calendar" at bounding box center [25, 87] width 40 height 28
